Goal: Task Accomplishment & Management: Manage account settings

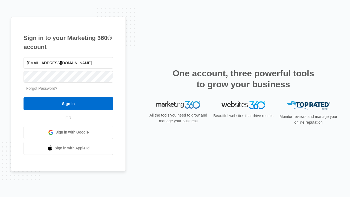
type input "[EMAIL_ADDRESS][DOMAIN_NAME]"
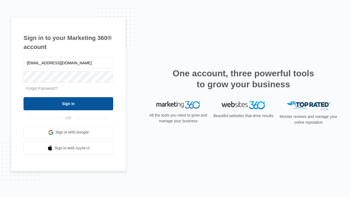
click at [68, 103] on input "Sign In" at bounding box center [69, 103] width 90 height 13
